Goal: Task Accomplishment & Management: Use online tool/utility

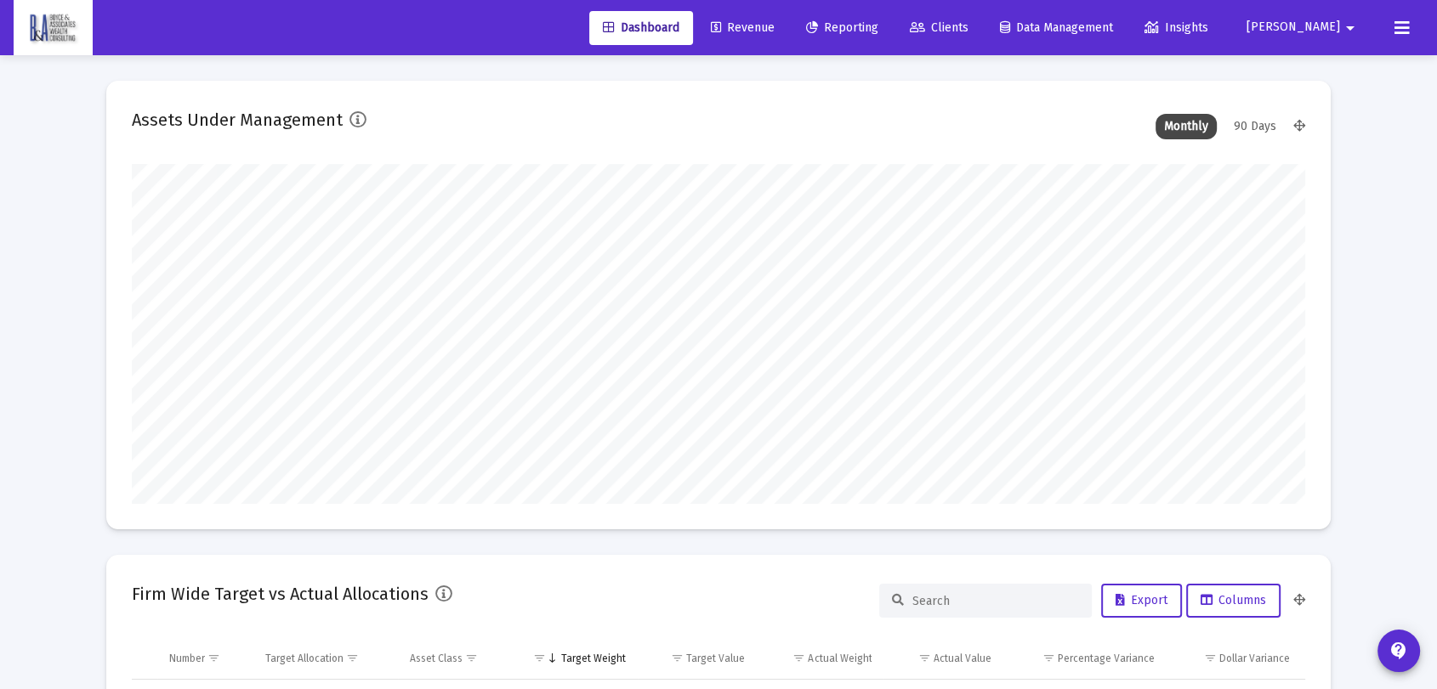
scroll to position [340, 632]
type input "[DATE]"
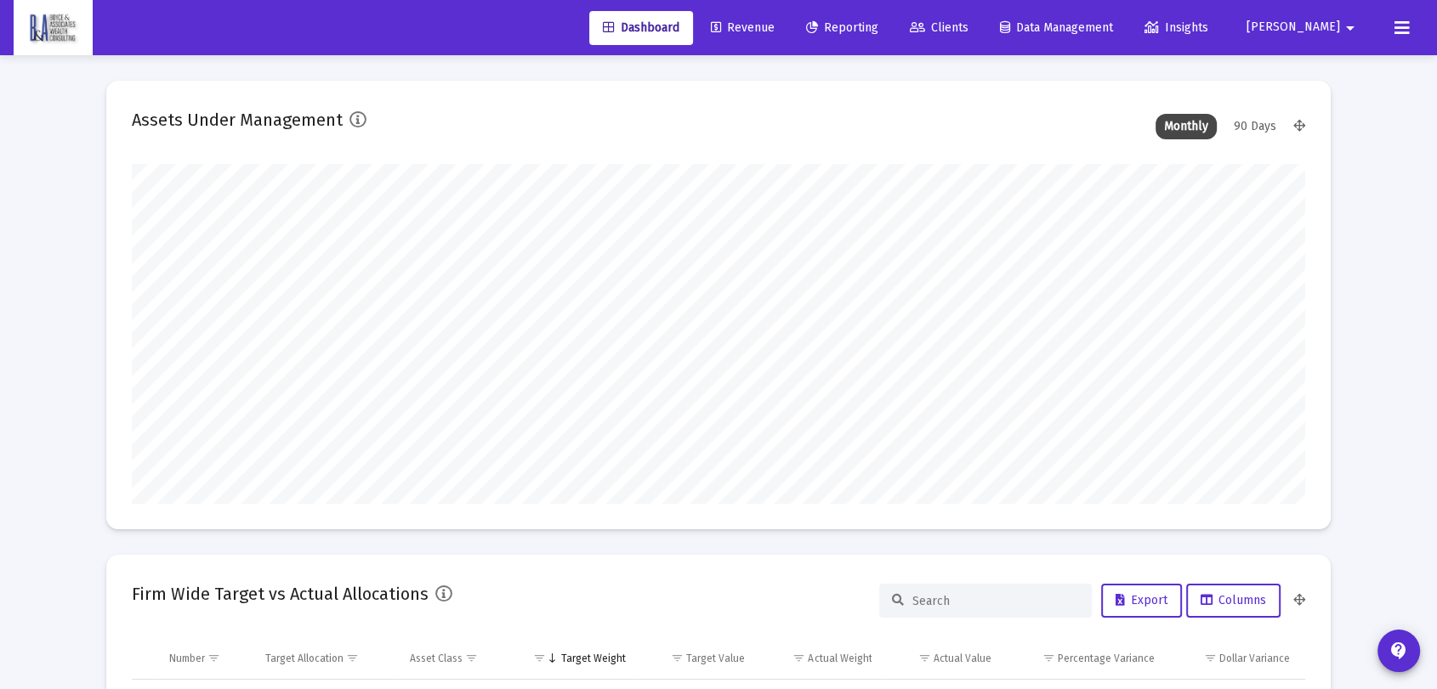
click at [878, 30] on span "Reporting" at bounding box center [842, 27] width 72 height 14
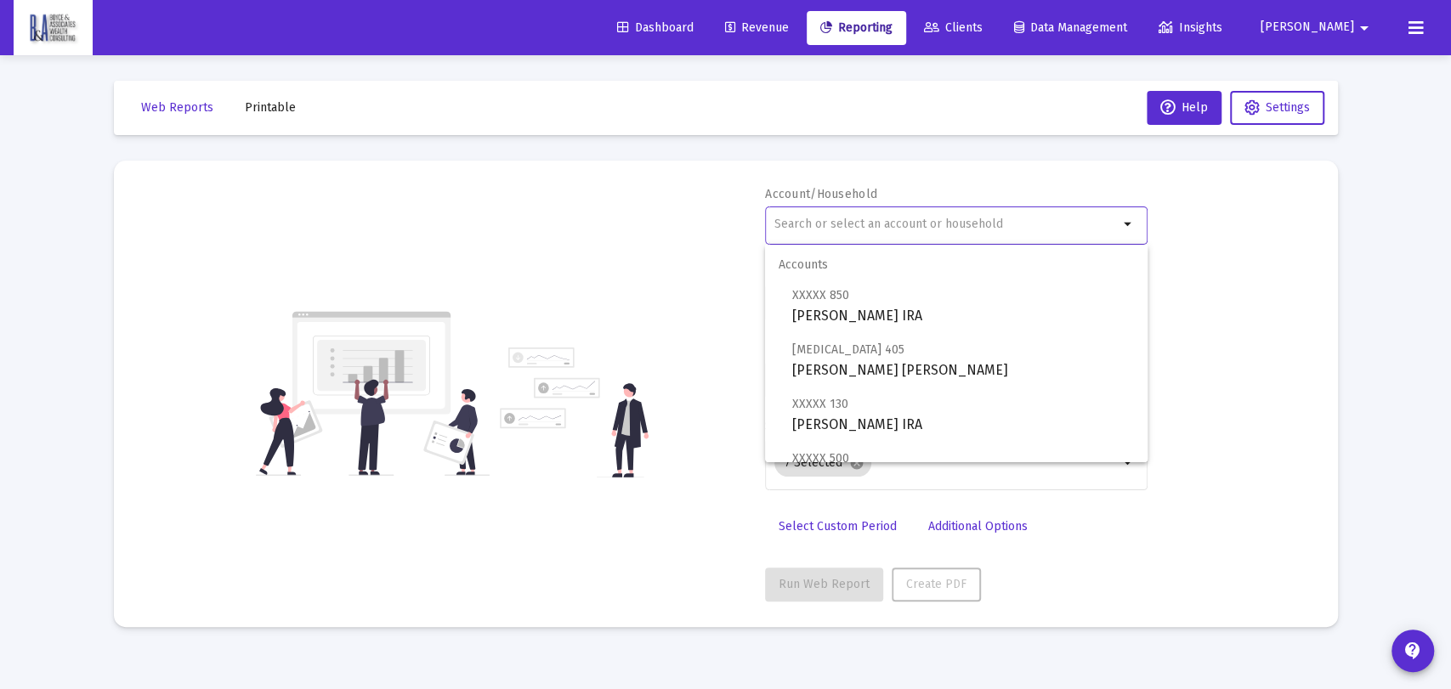
click at [864, 224] on input "text" at bounding box center [946, 225] width 344 height 14
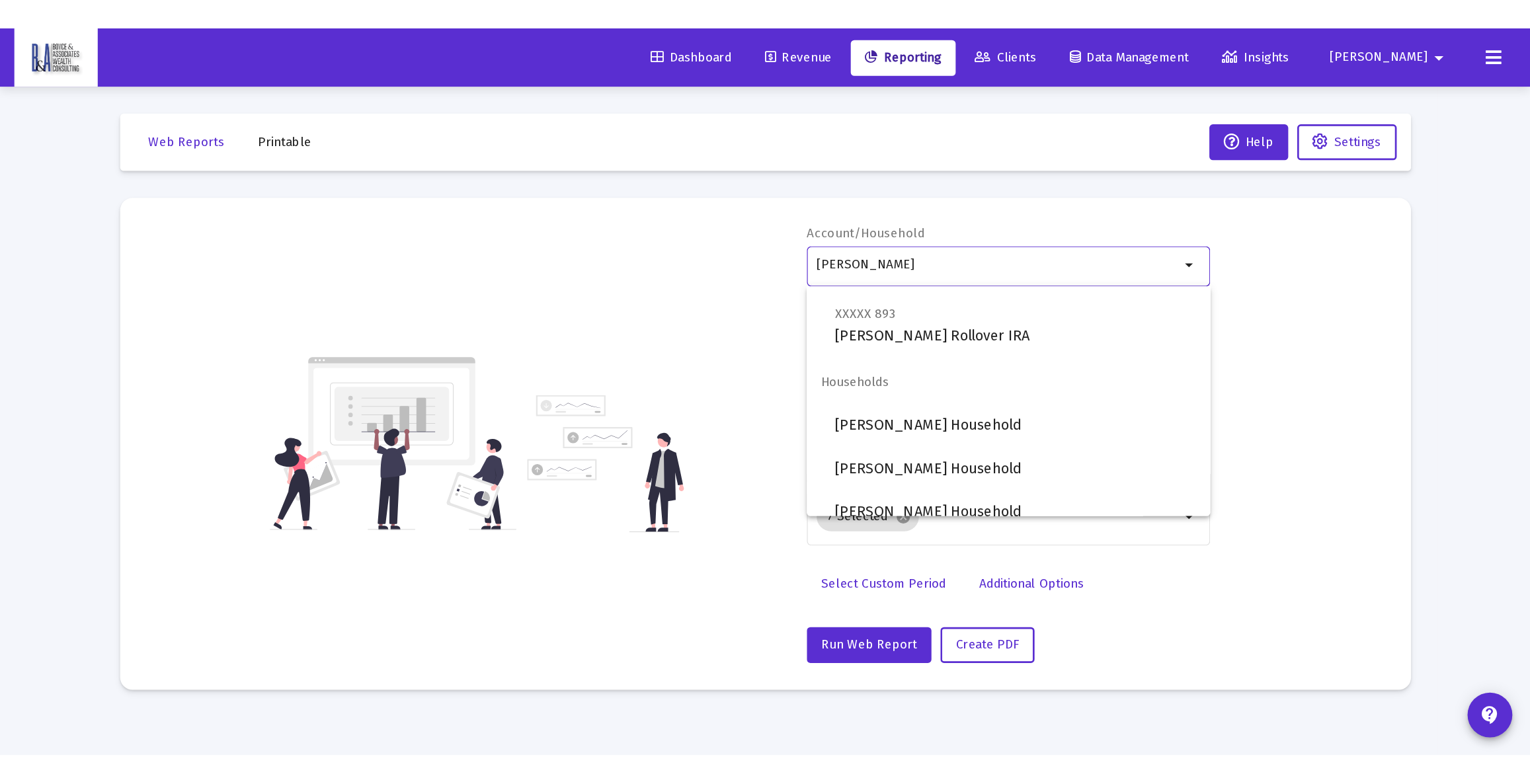
scroll to position [367, 0]
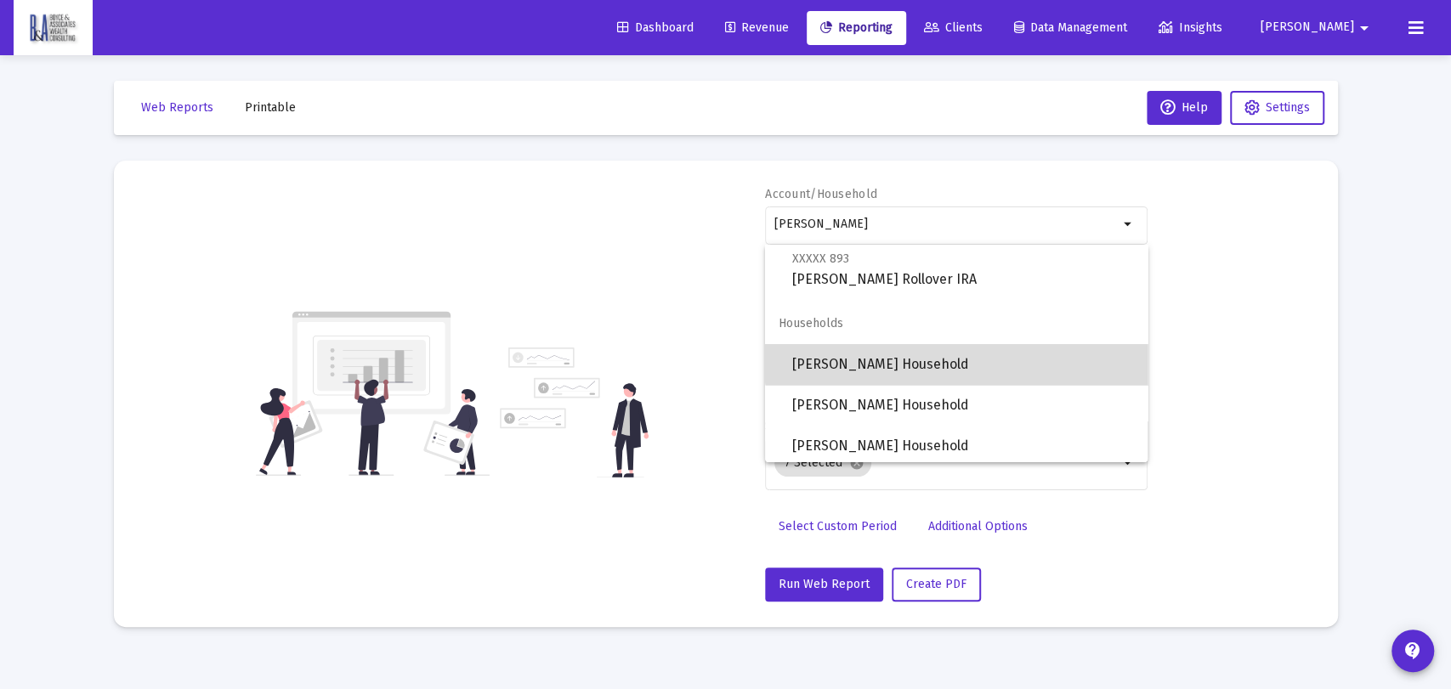
click at [986, 354] on span "[PERSON_NAME] Household" at bounding box center [963, 364] width 342 height 41
type input "[PERSON_NAME] Household"
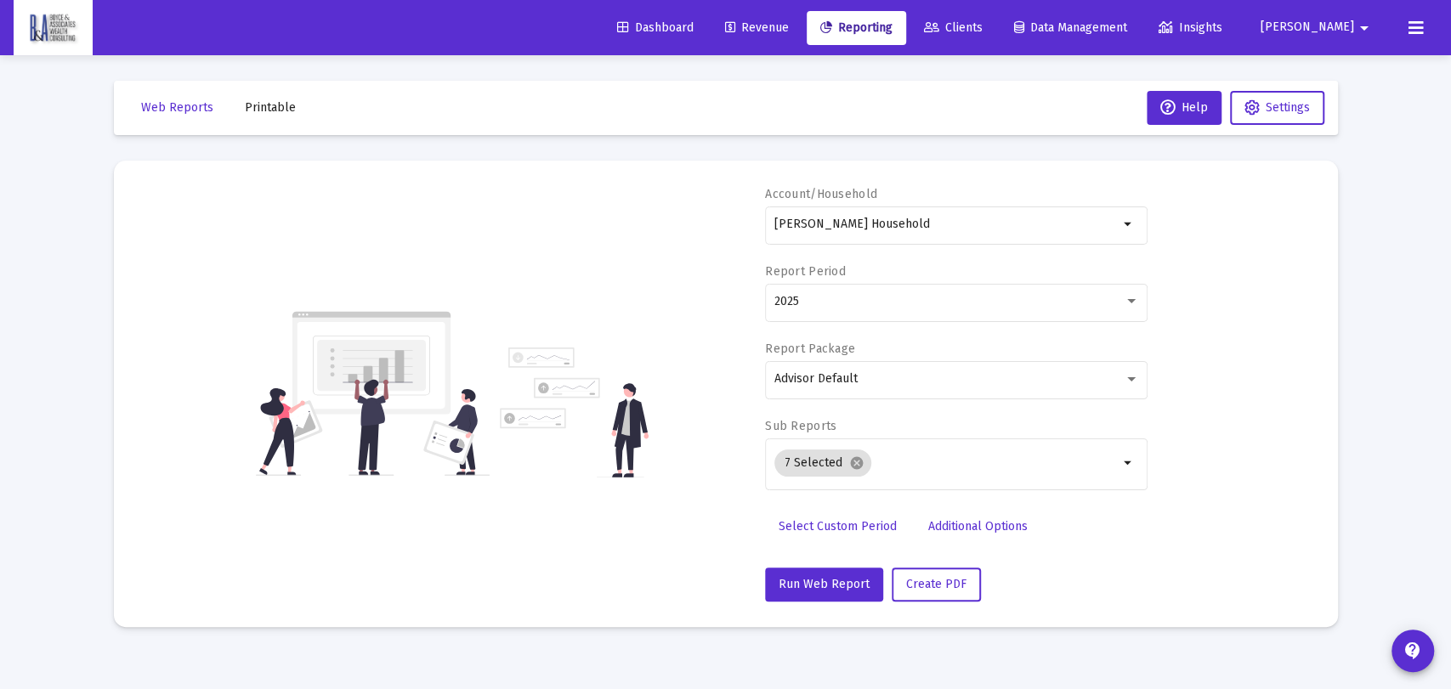
click at [503, 177] on mat-card "Account/Household [PERSON_NAME] Household arrow_drop_down Report Period 2025 Re…" at bounding box center [726, 394] width 1224 height 467
click at [831, 302] on div "2025" at bounding box center [948, 302] width 349 height 14
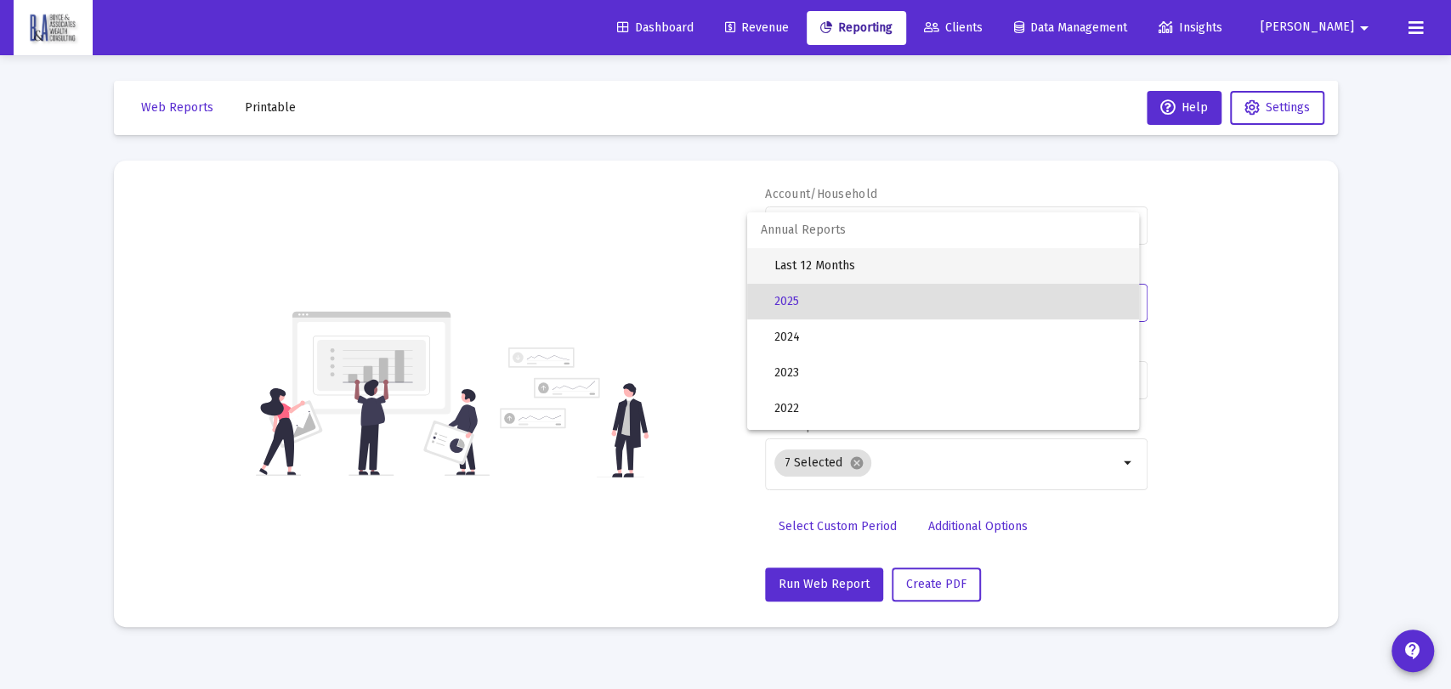
click at [838, 264] on span "Last 12 Months" at bounding box center [949, 266] width 351 height 36
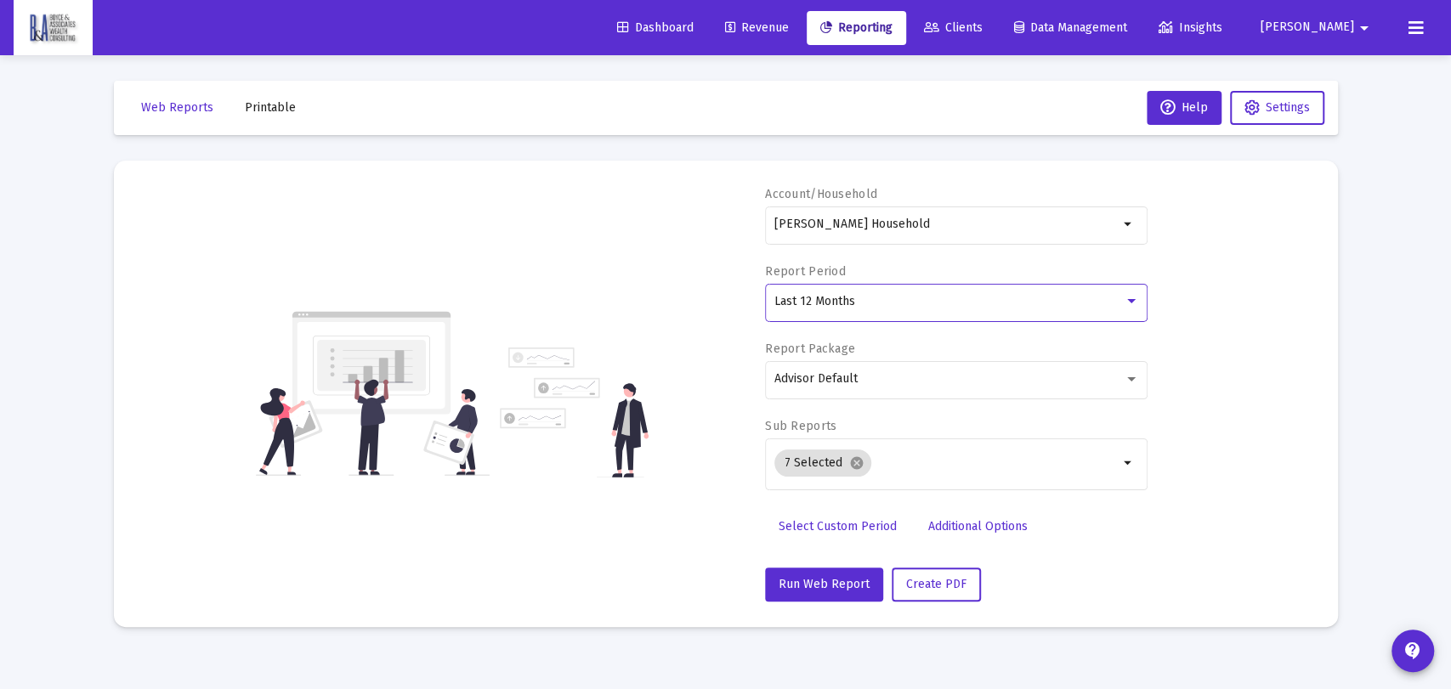
click at [1273, 447] on div "Account/Household [PERSON_NAME] Household arrow_drop_down Report Period Last 12…" at bounding box center [725, 394] width 1173 height 416
click at [928, 471] on div "7 Selected cancel" at bounding box center [946, 463] width 351 height 34
click at [1199, 571] on div "Account/Household [PERSON_NAME] Household arrow_drop_down Report Period Last 12…" at bounding box center [725, 394] width 1173 height 416
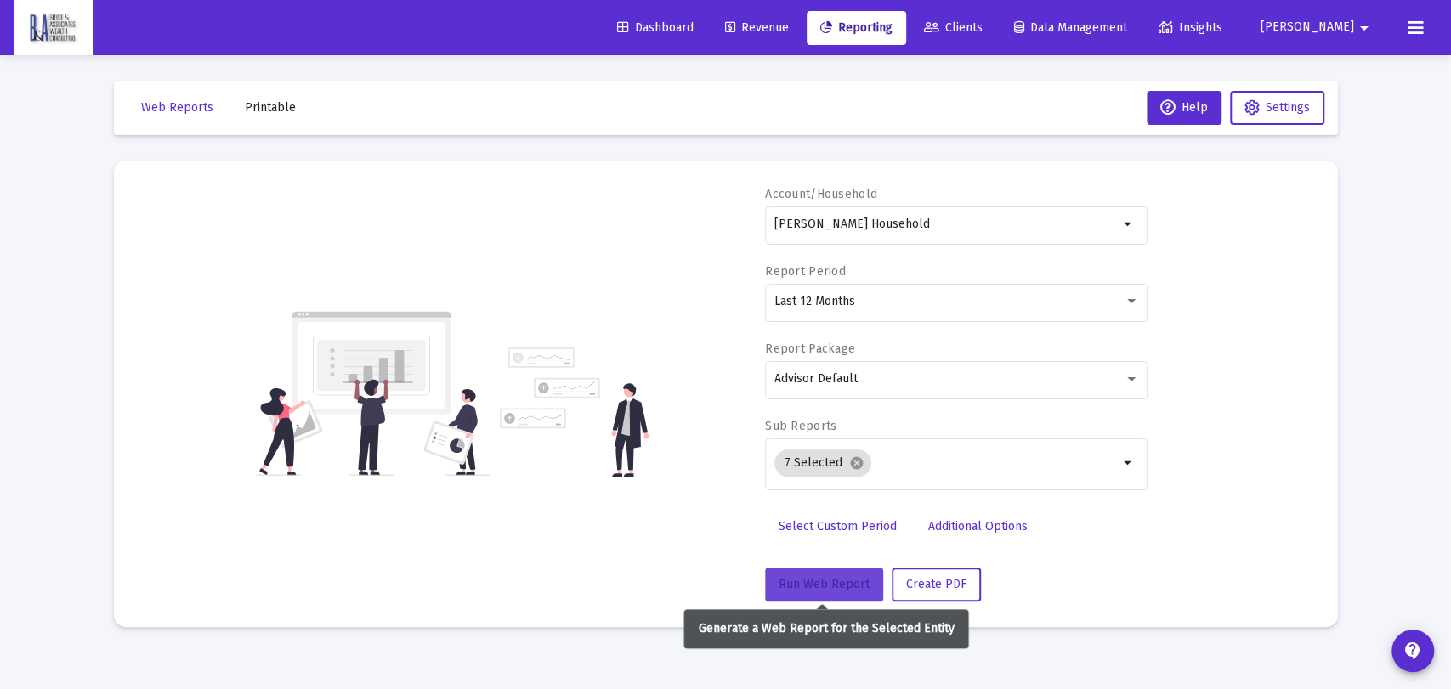
click at [808, 586] on span "Run Web Report" at bounding box center [824, 584] width 91 height 14
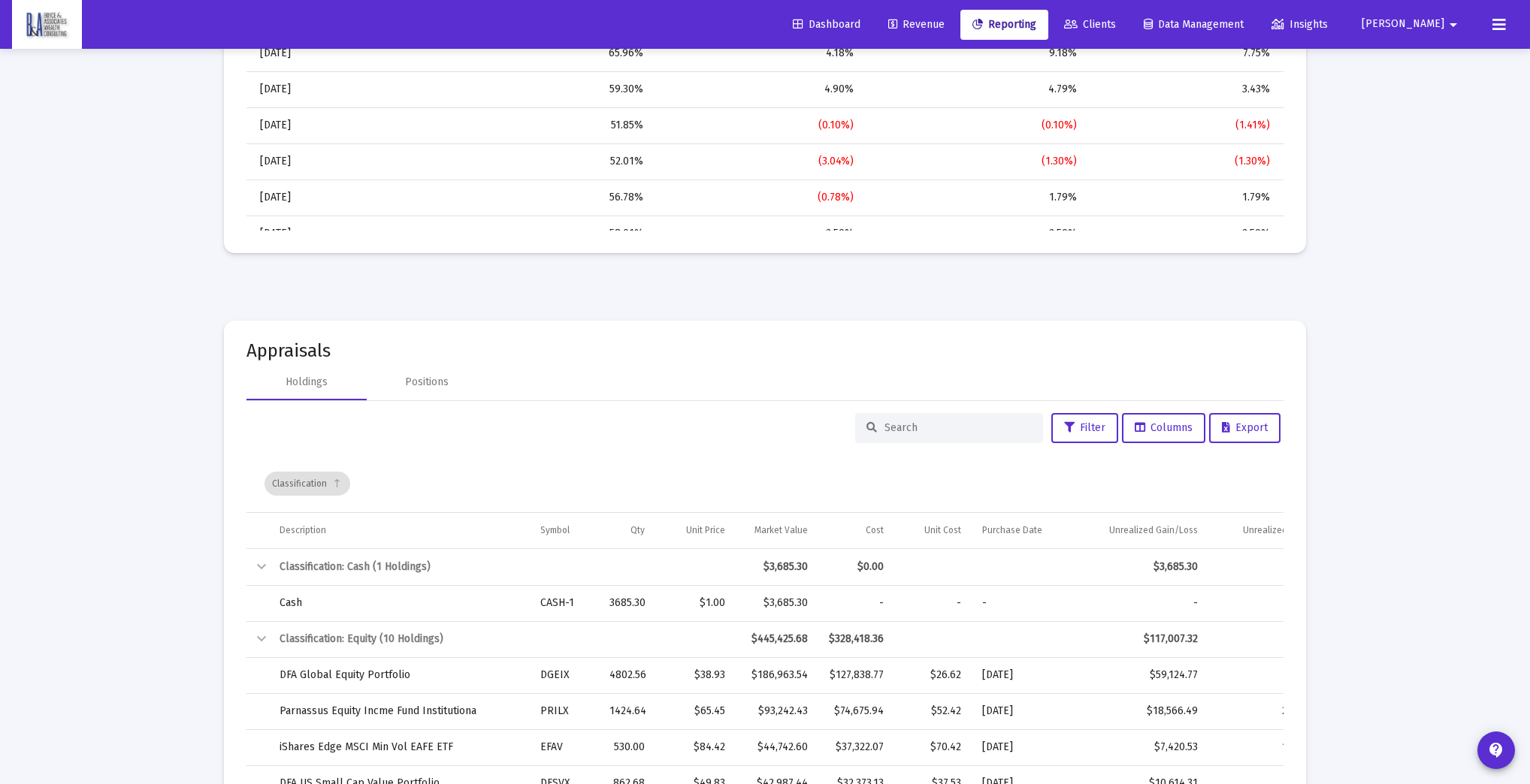
scroll to position [1524, 0]
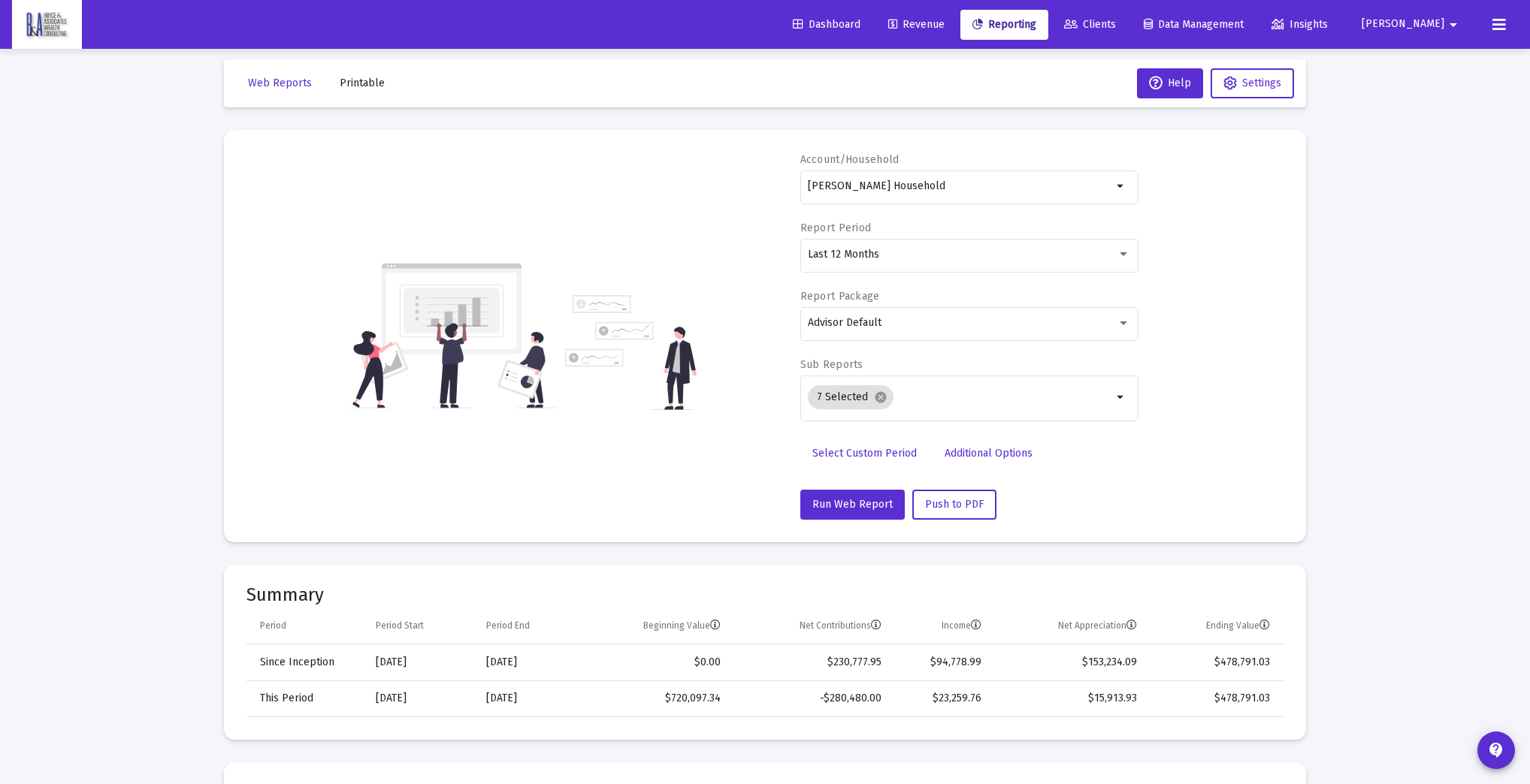
scroll to position [0, 0]
